Goal: Task Accomplishment & Management: Use online tool/utility

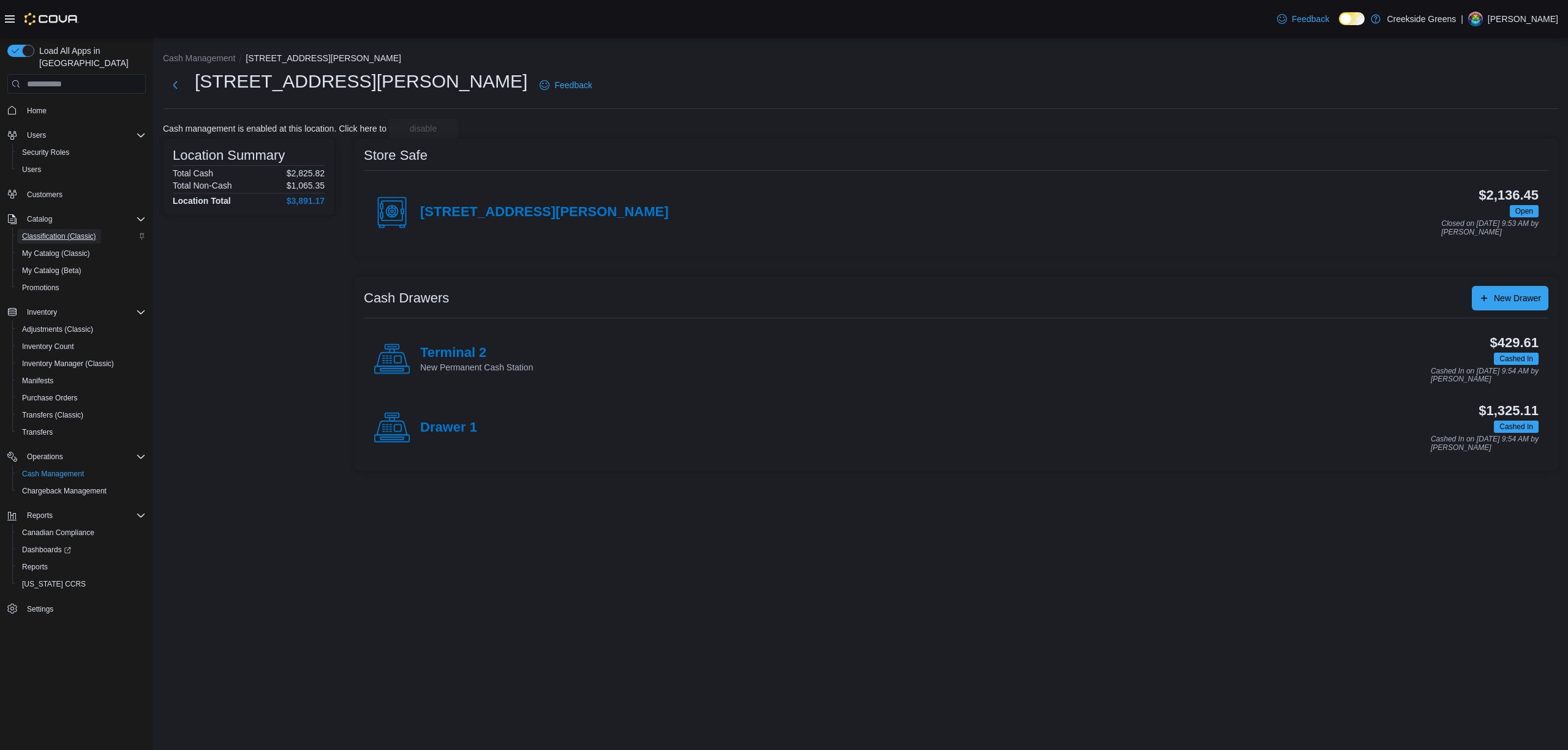
click at [54, 232] on span "Classification (Classic)" at bounding box center [59, 237] width 74 height 10
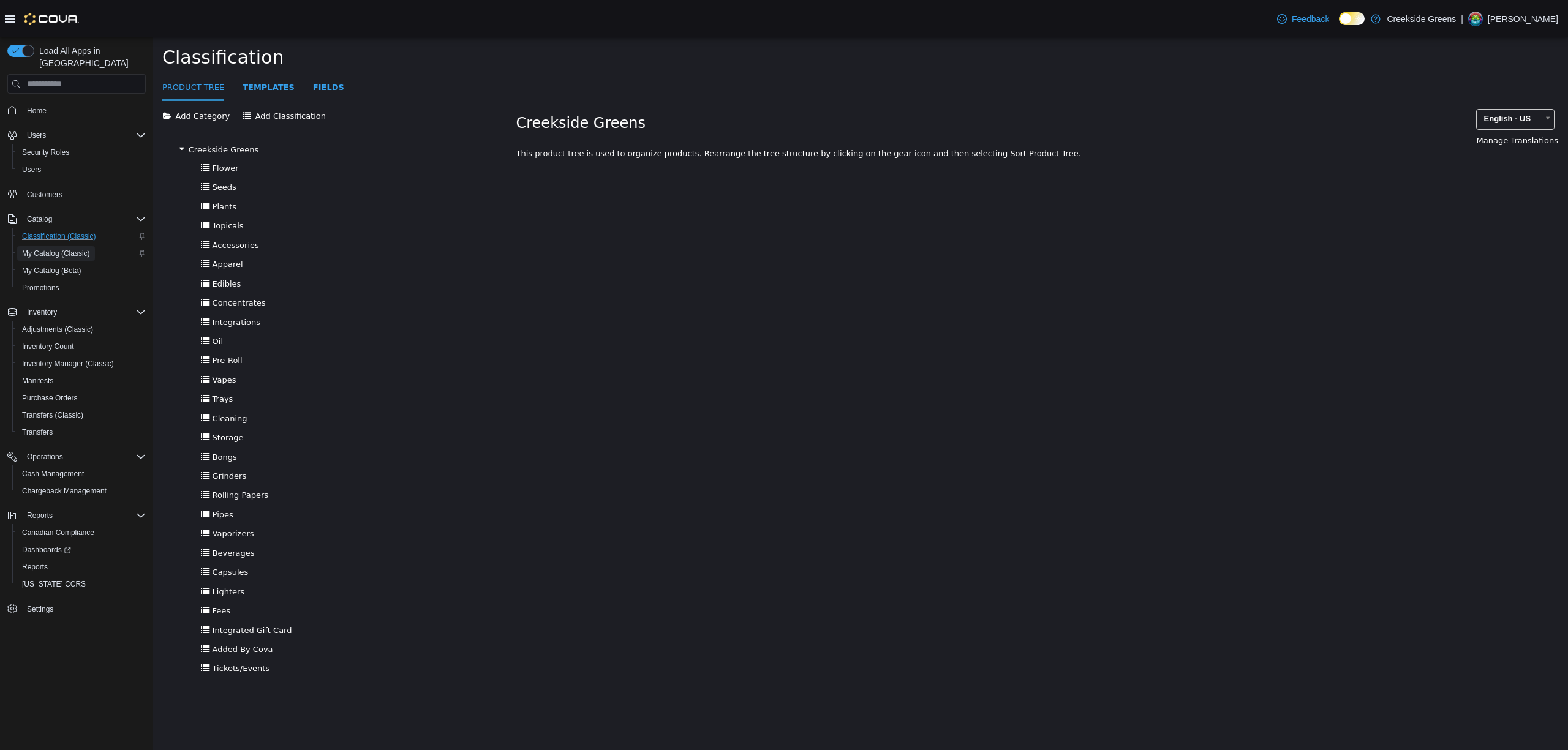
click at [51, 249] on span "My Catalog (Classic)" at bounding box center [56, 254] width 68 height 10
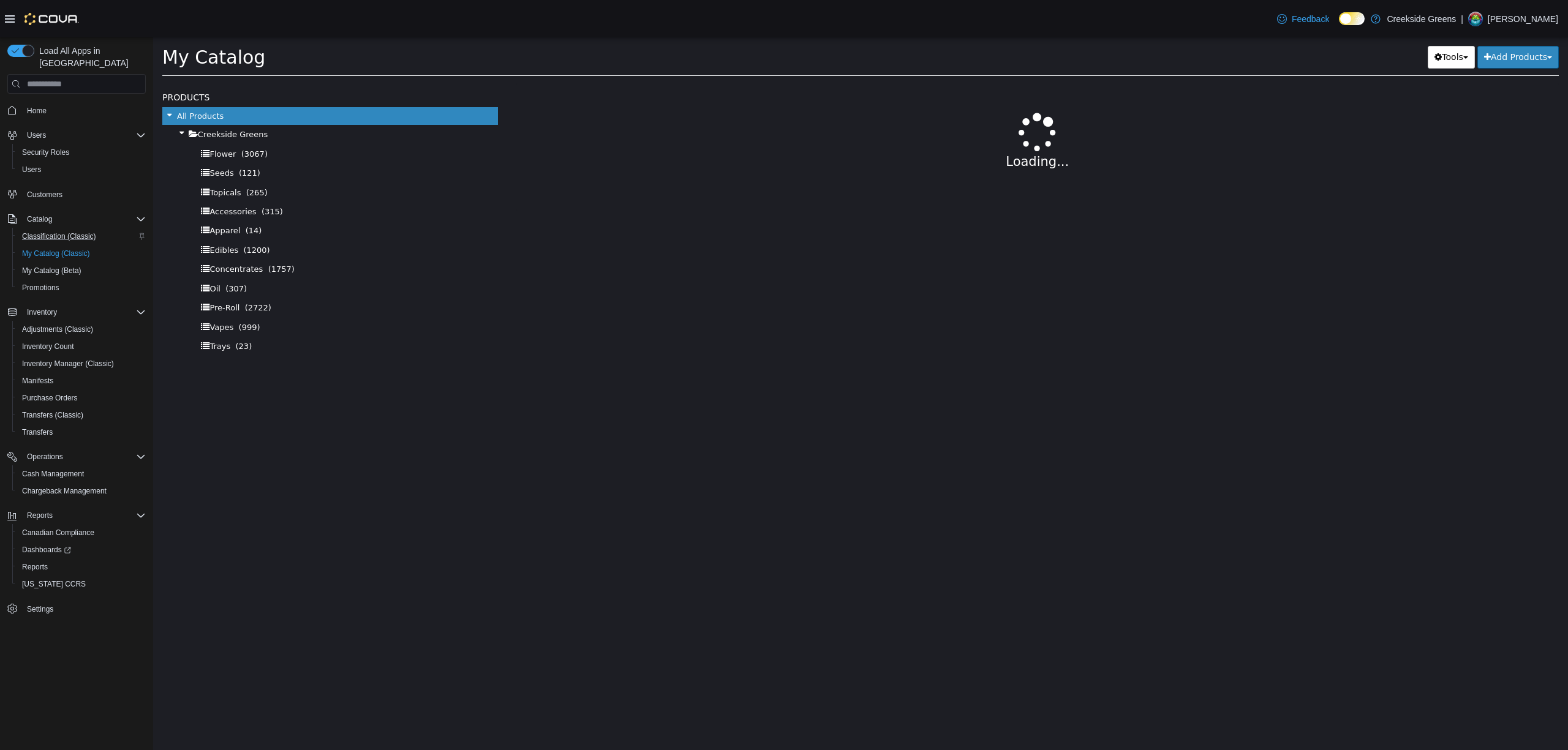
select select "**********"
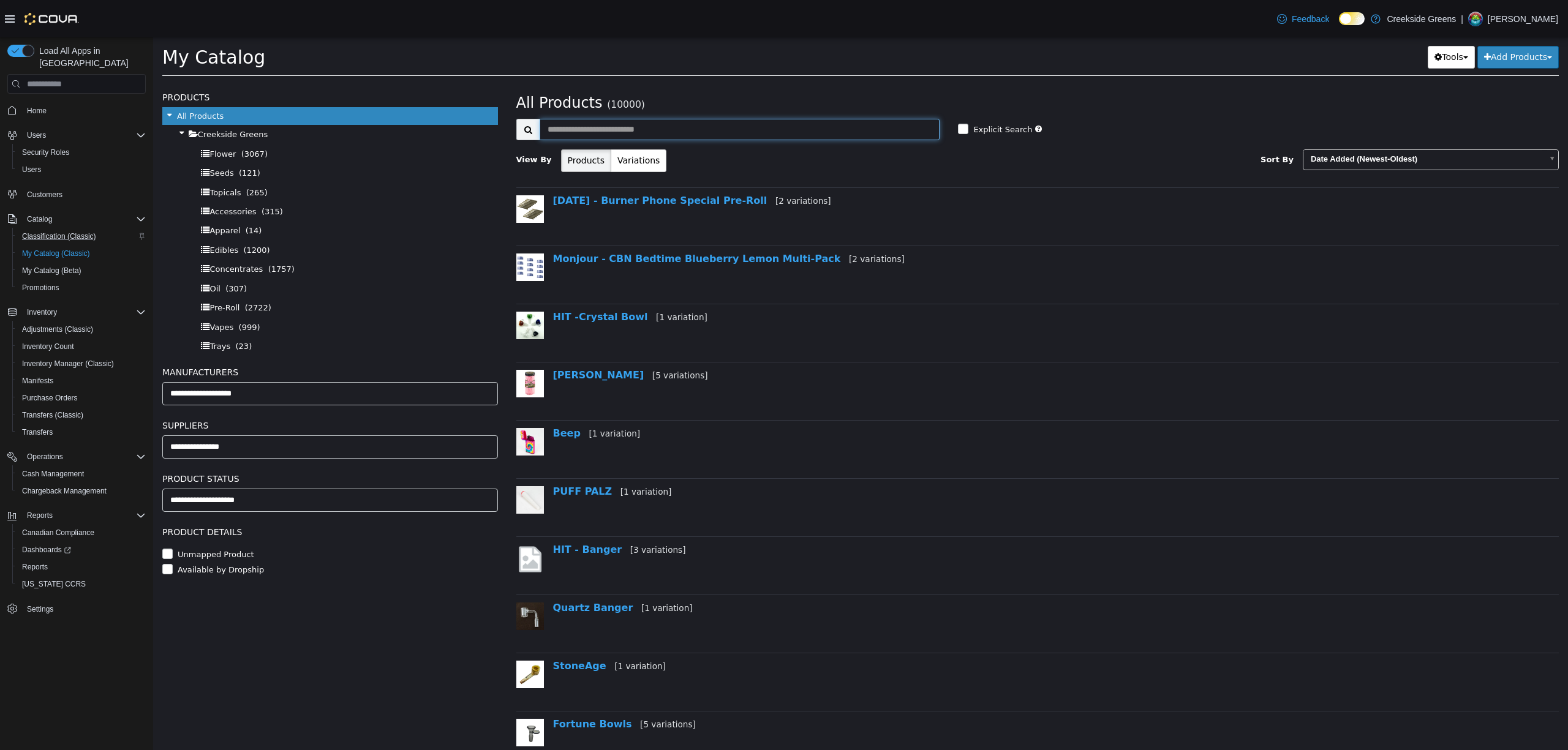
click at [700, 137] on input "text" at bounding box center [740, 130] width 401 height 22
type input "********"
select select "**********"
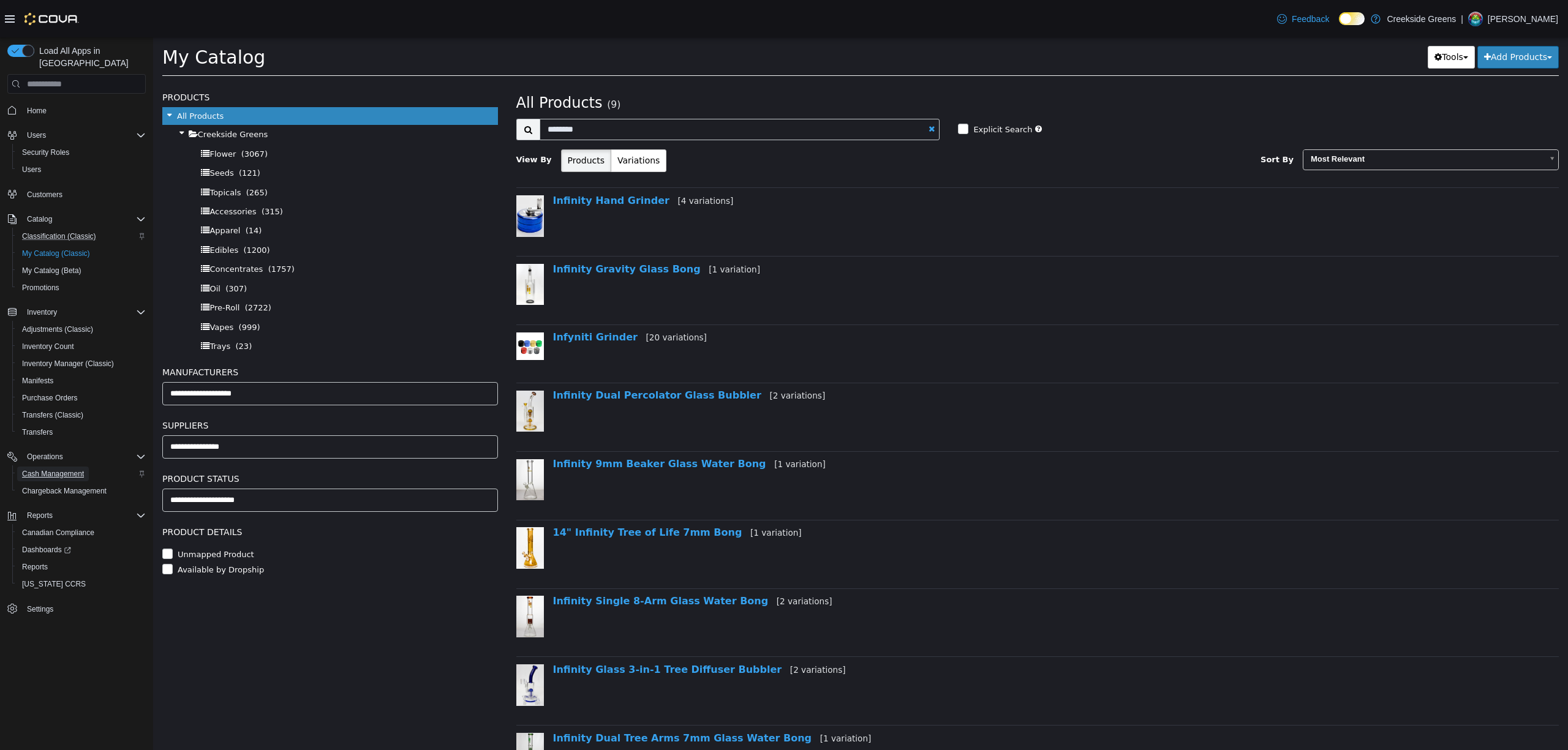
click at [61, 467] on span "Cash Management" at bounding box center [53, 474] width 62 height 15
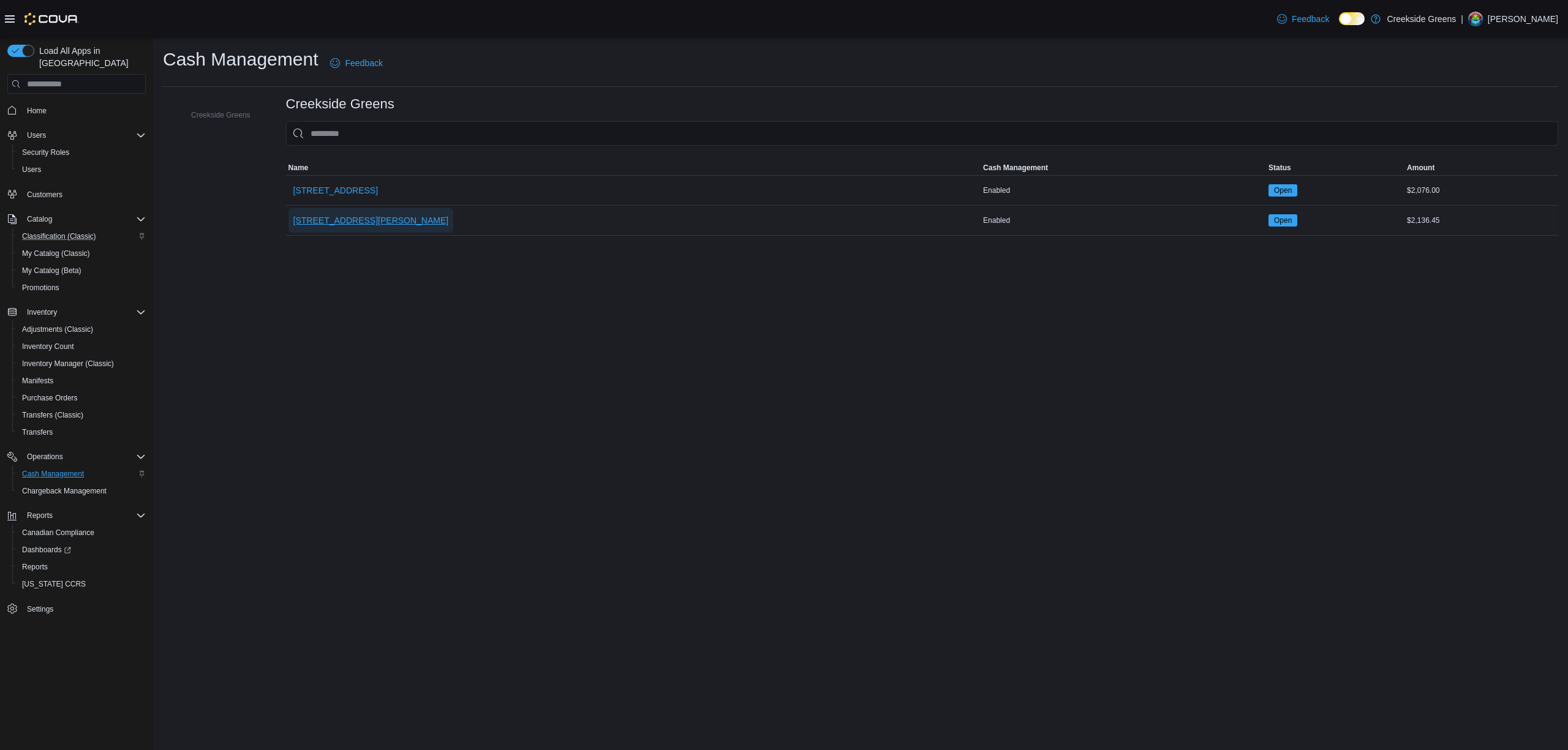
click at [356, 223] on span "[STREET_ADDRESS][PERSON_NAME]" at bounding box center [371, 220] width 156 height 12
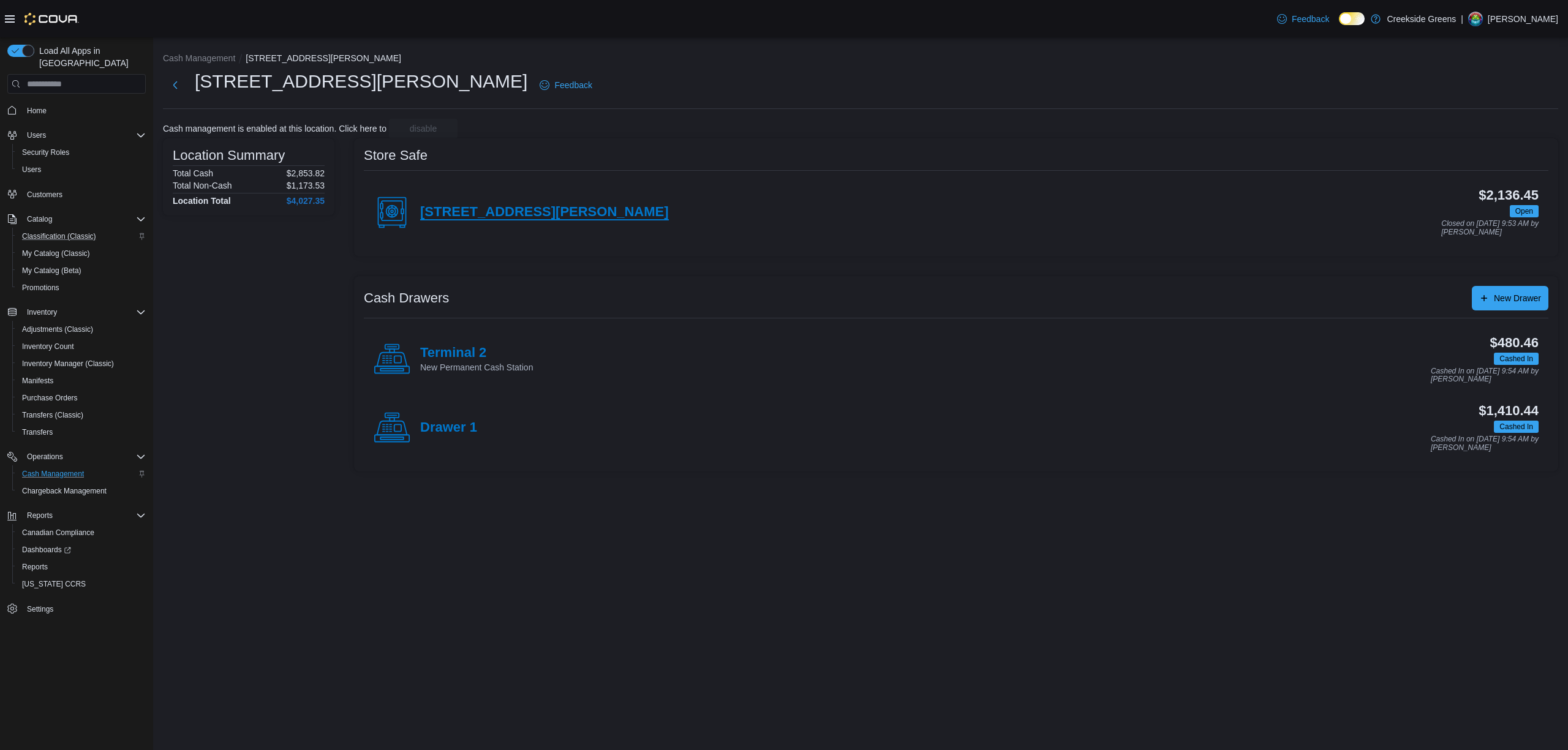
click at [475, 216] on h4 "[STREET_ADDRESS][PERSON_NAME]" at bounding box center [544, 213] width 249 height 16
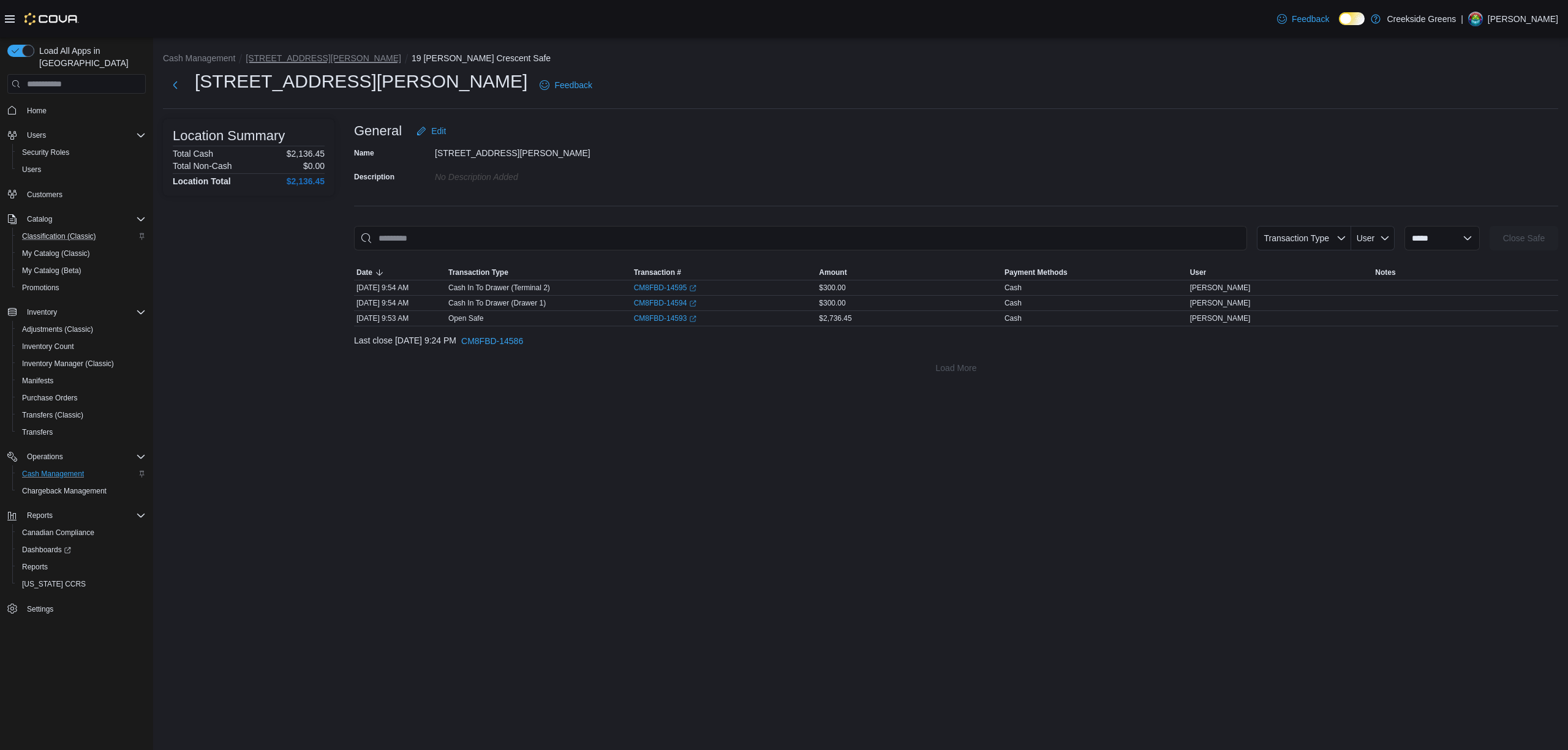
click at [281, 57] on button "[STREET_ADDRESS][PERSON_NAME]" at bounding box center [323, 58] width 156 height 10
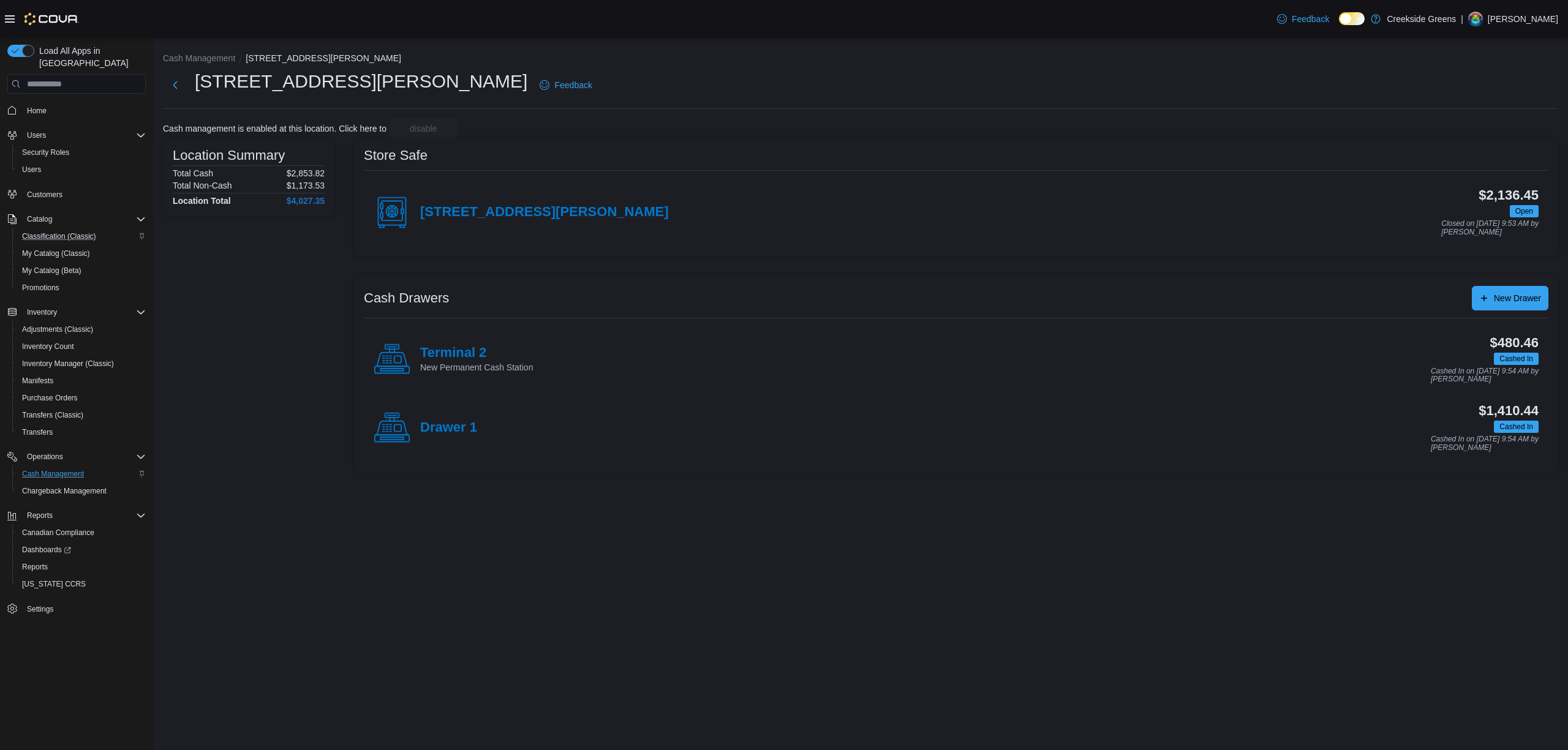
drag, startPoint x: 440, startPoint y: 351, endPoint x: 459, endPoint y: 368, distance: 25.5
click at [441, 351] on h4 "Terminal 2" at bounding box center [476, 353] width 112 height 16
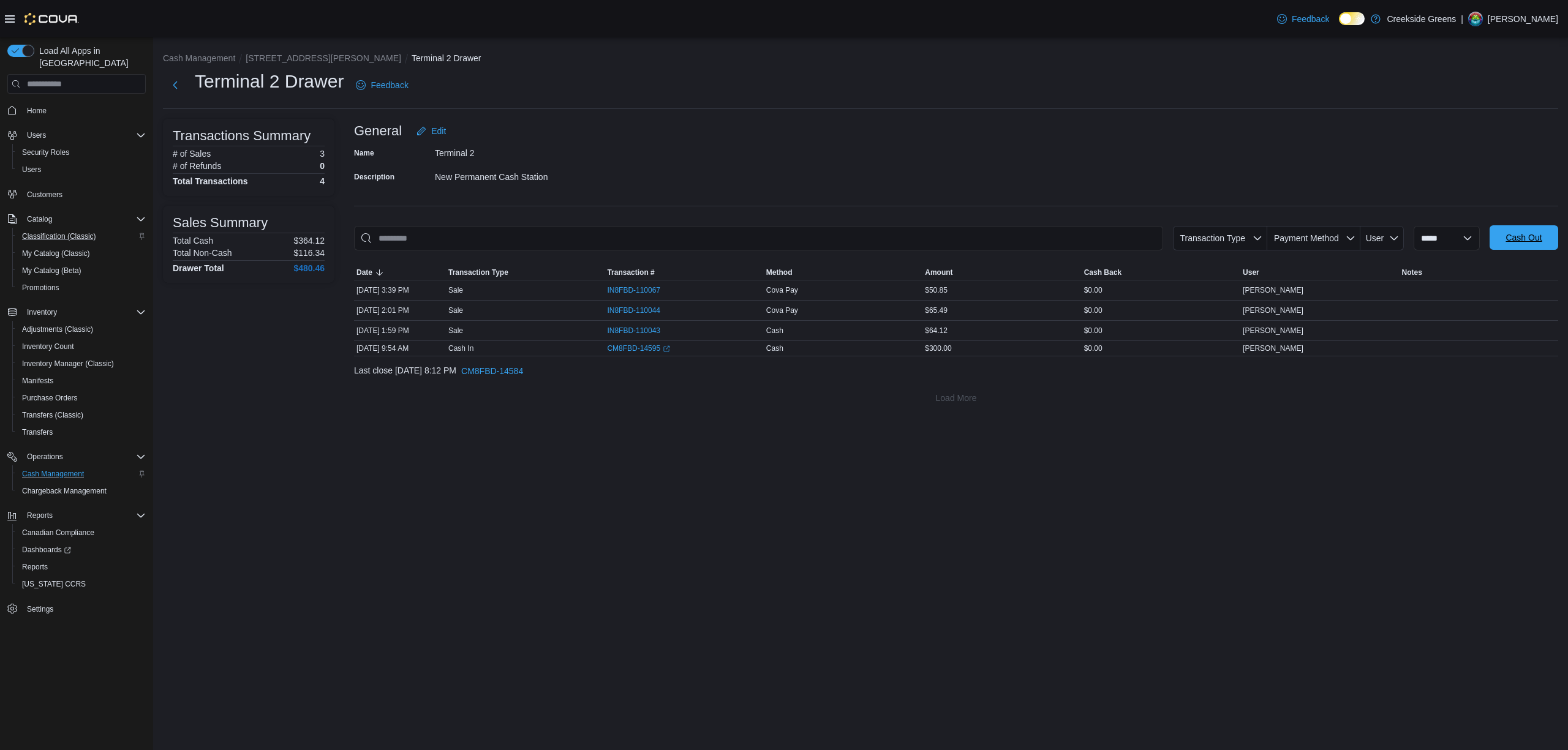
click at [1534, 235] on span "Cash Out" at bounding box center [1523, 238] width 36 height 12
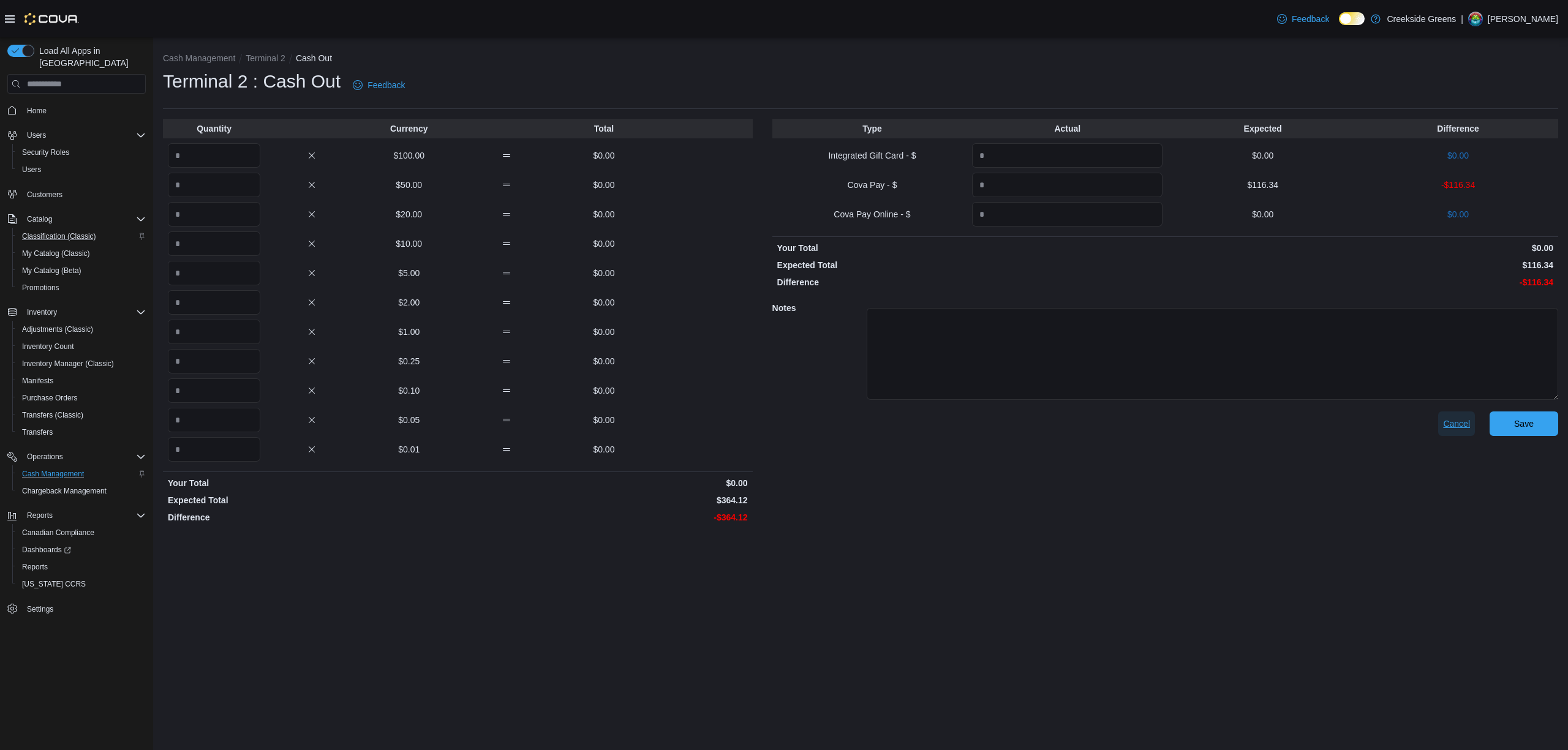
click at [1449, 421] on span "Cancel" at bounding box center [1456, 424] width 27 height 12
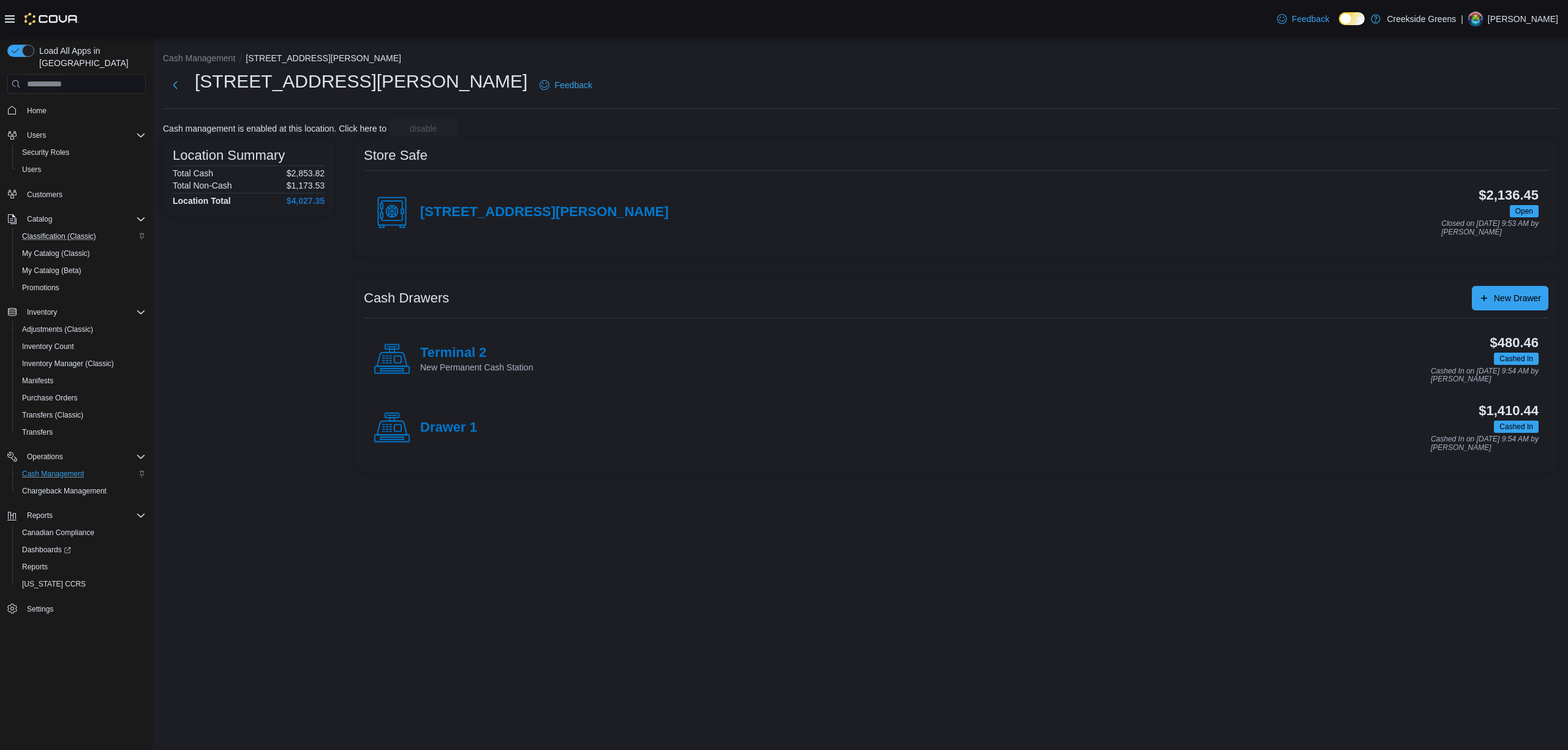
click at [211, 48] on div "Cash Management [STREET_ADDRESS][PERSON_NAME][PERSON_NAME] Feedback Cash manage…" at bounding box center [860, 259] width 1414 height 444
click at [202, 60] on button "Cash Management" at bounding box center [199, 58] width 72 height 10
